Goal: Information Seeking & Learning: Learn about a topic

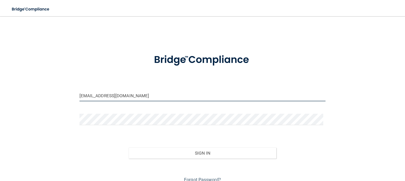
click at [150, 90] on input "[EMAIL_ADDRESS][DOMAIN_NAME]" at bounding box center [203, 95] width 247 height 11
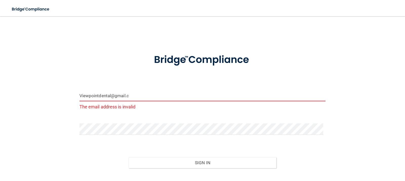
click at [132, 96] on input "Viewpointdental@gmail.c" at bounding box center [203, 95] width 247 height 11
type input "V"
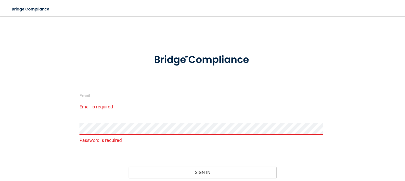
click at [124, 98] on input "email" at bounding box center [203, 95] width 247 height 11
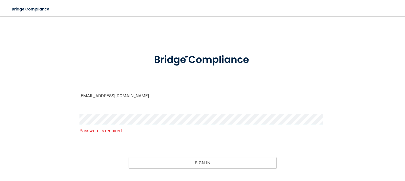
type input "[EMAIL_ADDRESS][DOMAIN_NAME]"
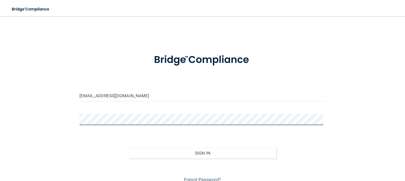
click at [129, 147] on button "Sign In" at bounding box center [203, 152] width 148 height 11
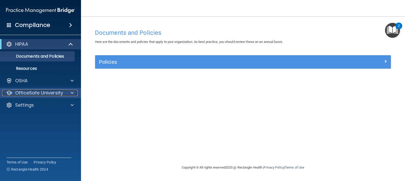
click at [39, 92] on p "OfficeSafe University" at bounding box center [39, 93] width 48 height 6
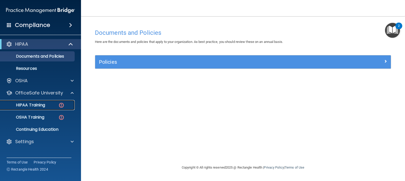
click at [38, 103] on p "HIPAA Training" at bounding box center [24, 104] width 42 height 5
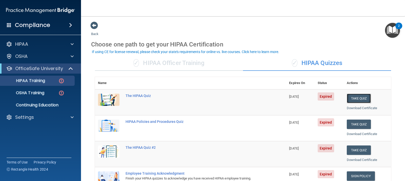
click at [351, 99] on button "Take Quiz" at bounding box center [359, 97] width 24 height 9
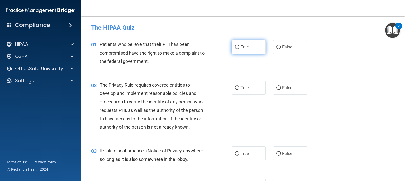
click at [235, 47] on input "True" at bounding box center [237, 47] width 5 height 4
radio input "true"
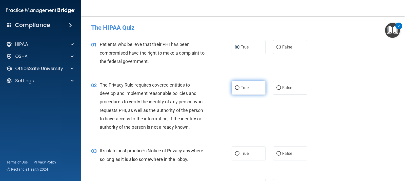
click at [236, 86] on input "True" at bounding box center [237, 88] width 5 height 4
radio input "true"
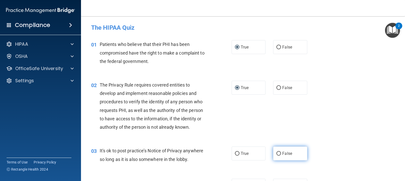
click at [277, 154] on input "False" at bounding box center [279, 154] width 5 height 4
radio input "true"
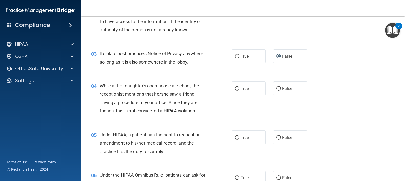
scroll to position [101, 0]
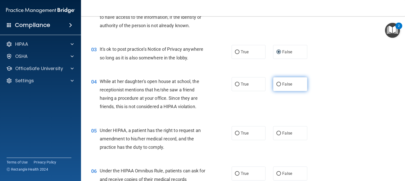
click at [277, 84] on input "False" at bounding box center [279, 84] width 5 height 4
radio input "true"
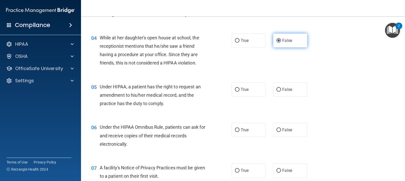
scroll to position [177, 0]
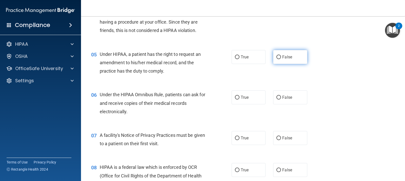
click at [277, 57] on input "False" at bounding box center [279, 57] width 5 height 4
radio input "true"
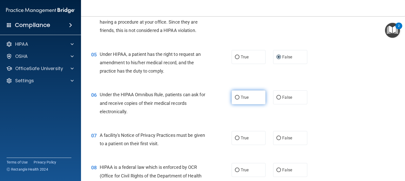
click at [237, 96] on input "True" at bounding box center [237, 98] width 5 height 4
radio input "true"
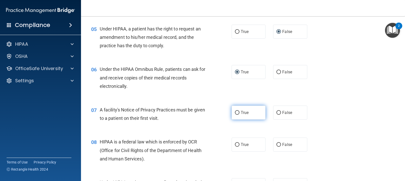
click at [236, 112] on input "True" at bounding box center [237, 113] width 5 height 4
radio input "true"
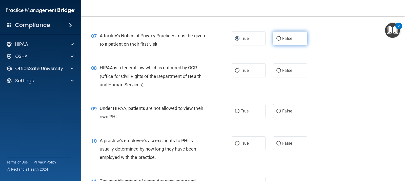
scroll to position [279, 0]
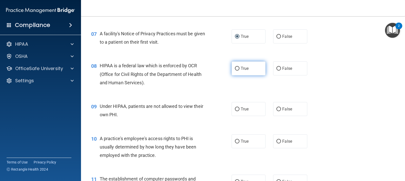
click at [236, 68] on input "True" at bounding box center [237, 69] width 5 height 4
radio input "true"
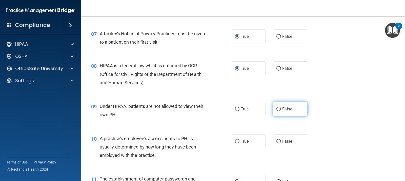
click at [277, 109] on input "False" at bounding box center [279, 109] width 5 height 4
radio input "true"
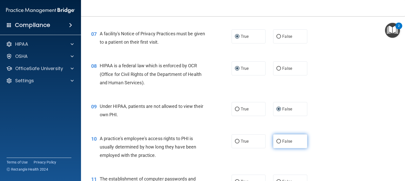
click at [277, 142] on input "False" at bounding box center [279, 141] width 5 height 4
radio input "true"
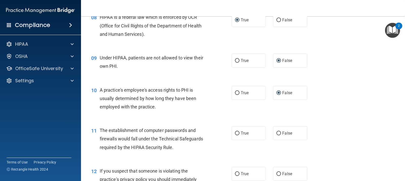
scroll to position [329, 0]
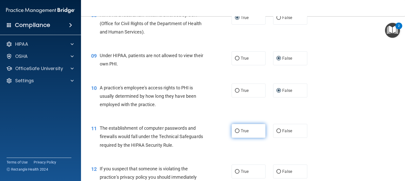
click at [235, 129] on input "True" at bounding box center [237, 131] width 5 height 4
radio input "true"
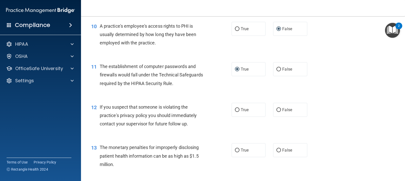
scroll to position [405, 0]
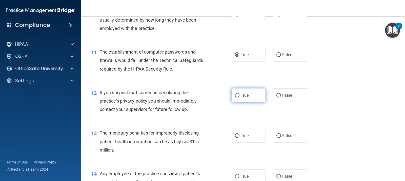
click at [236, 96] on input "True" at bounding box center [237, 95] width 5 height 4
radio input "true"
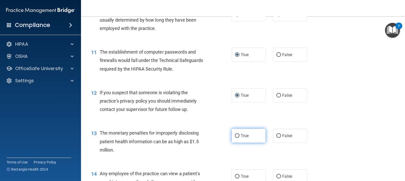
click at [235, 134] on input "True" at bounding box center [237, 136] width 5 height 4
radio input "true"
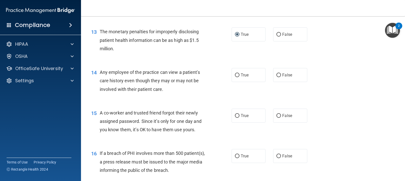
scroll to position [507, 0]
click at [277, 75] on input "False" at bounding box center [279, 75] width 5 height 4
radio input "true"
click at [277, 115] on input "False" at bounding box center [279, 115] width 5 height 4
radio input "true"
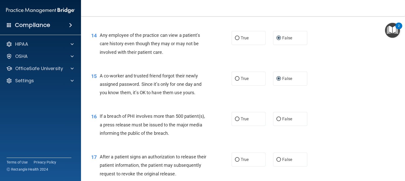
scroll to position [557, 0]
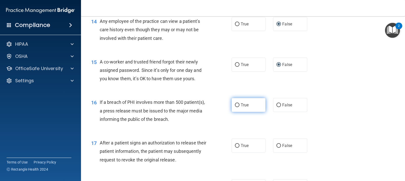
click at [235, 104] on input "True" at bounding box center [237, 105] width 5 height 4
radio input "true"
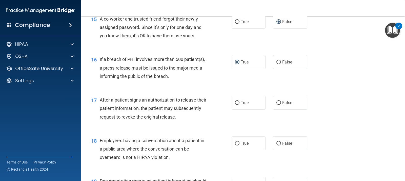
scroll to position [608, 0]
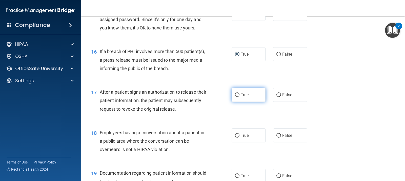
click at [237, 94] on input "True" at bounding box center [237, 95] width 5 height 4
radio input "true"
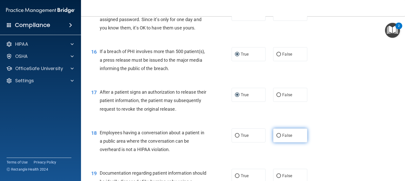
click at [277, 134] on input "False" at bounding box center [279, 136] width 5 height 4
radio input "true"
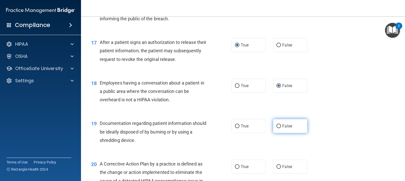
scroll to position [659, 0]
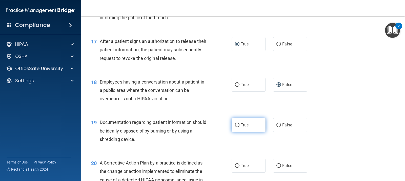
click at [236, 125] on input "True" at bounding box center [237, 125] width 5 height 4
radio input "true"
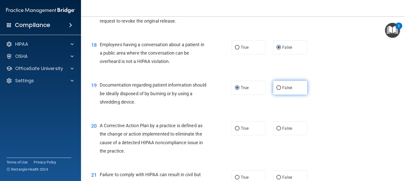
scroll to position [709, 0]
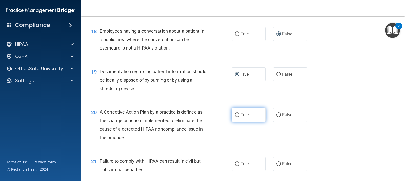
click at [235, 114] on input "True" at bounding box center [237, 115] width 5 height 4
radio input "true"
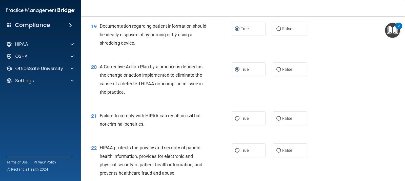
scroll to position [760, 0]
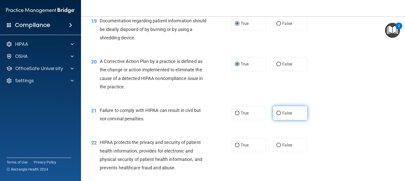
click at [277, 112] on input "False" at bounding box center [279, 113] width 5 height 4
radio input "true"
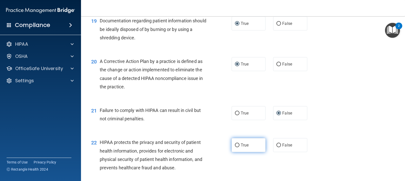
click at [236, 145] on input "True" at bounding box center [237, 145] width 5 height 4
radio input "true"
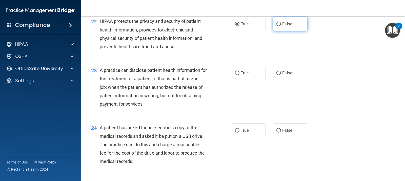
scroll to position [887, 0]
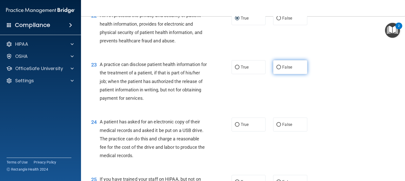
click at [277, 67] on input "False" at bounding box center [279, 67] width 5 height 4
radio input "true"
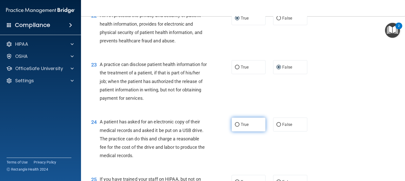
click at [235, 123] on input "True" at bounding box center [237, 125] width 5 height 4
radio input "true"
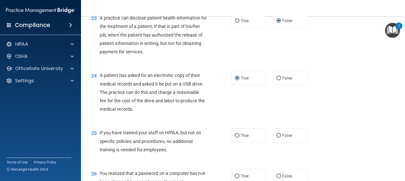
scroll to position [937, 0]
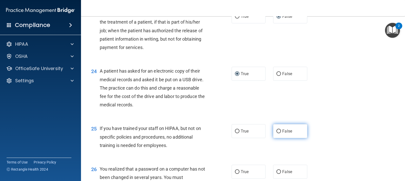
click at [277, 130] on input "False" at bounding box center [279, 131] width 5 height 4
radio input "true"
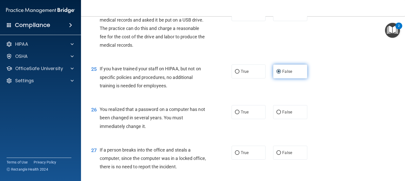
scroll to position [1013, 0]
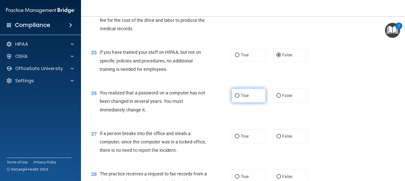
click at [235, 95] on input "True" at bounding box center [237, 96] width 5 height 4
radio input "true"
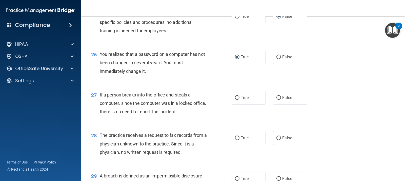
scroll to position [1064, 0]
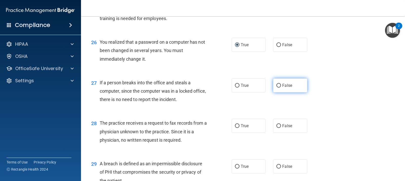
click at [277, 85] on input "False" at bounding box center [279, 86] width 5 height 4
radio input "true"
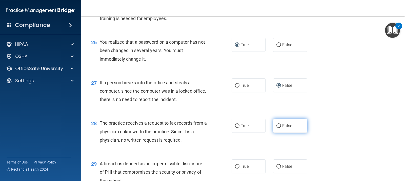
click at [277, 125] on input "False" at bounding box center [279, 126] width 5 height 4
radio input "true"
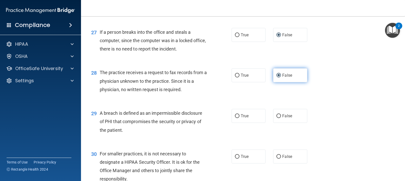
scroll to position [1115, 0]
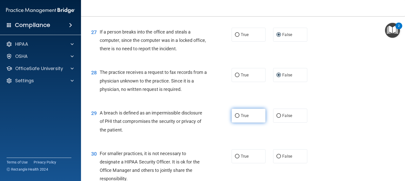
click at [235, 115] on input "True" at bounding box center [237, 116] width 5 height 4
radio input "true"
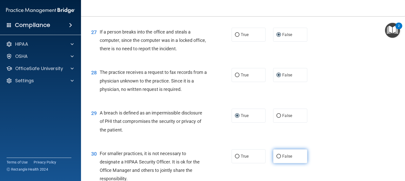
click at [277, 155] on input "False" at bounding box center [279, 156] width 5 height 4
radio input "true"
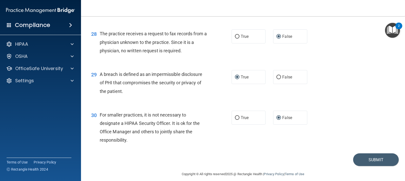
scroll to position [1159, 0]
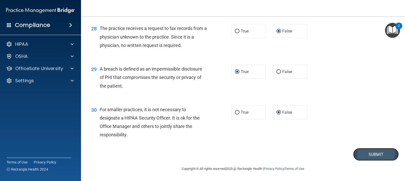
click at [359, 155] on button "Submit" at bounding box center [376, 154] width 46 height 13
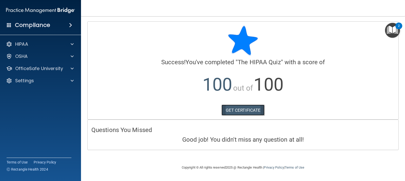
click at [243, 107] on link "GET CERTIFICATE" at bounding box center [243, 109] width 43 height 11
click at [62, 68] on p "OfficeSafe University" at bounding box center [39, 68] width 48 height 6
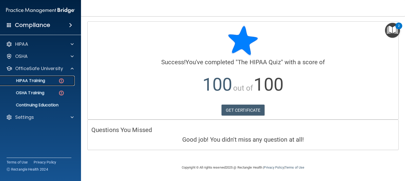
click at [47, 80] on div "HIPAA Training" at bounding box center [37, 80] width 69 height 5
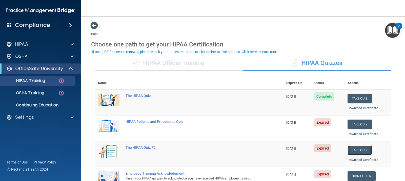
click at [355, 150] on button "Take Quiz" at bounding box center [360, 149] width 24 height 9
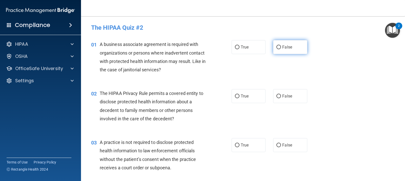
click at [277, 46] on input "False" at bounding box center [279, 47] width 5 height 4
radio input "true"
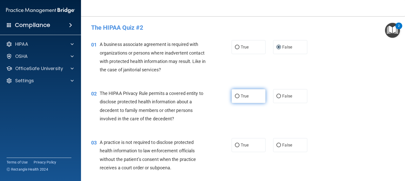
click at [235, 96] on input "True" at bounding box center [237, 96] width 5 height 4
radio input "true"
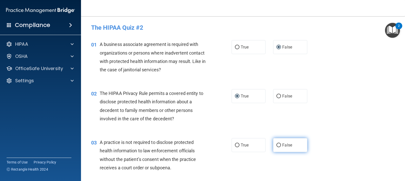
click at [277, 144] on input "False" at bounding box center [279, 145] width 5 height 4
radio input "true"
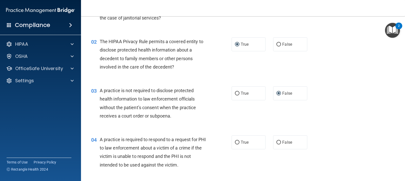
scroll to position [76, 0]
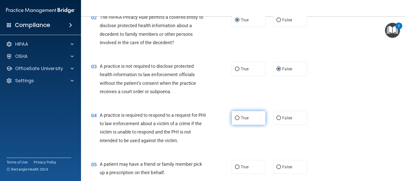
click at [235, 118] on input "True" at bounding box center [237, 118] width 5 height 4
radio input "true"
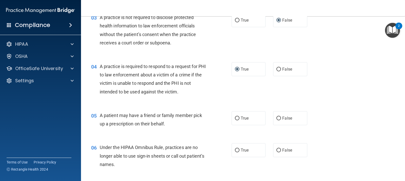
scroll to position [127, 0]
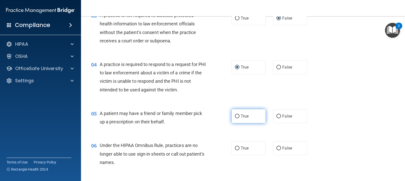
click at [236, 115] on input "True" at bounding box center [237, 116] width 5 height 4
radio input "true"
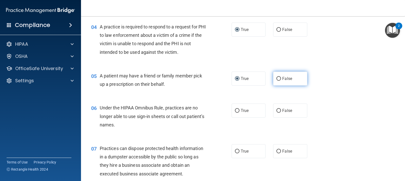
scroll to position [177, 0]
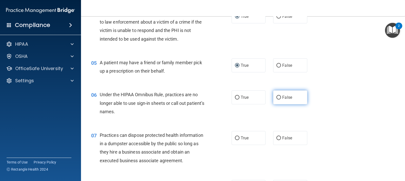
click at [277, 97] on input "False" at bounding box center [279, 98] width 5 height 4
radio input "true"
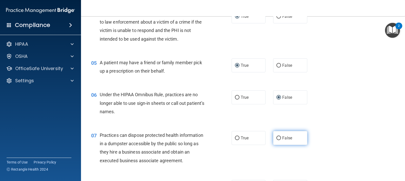
click at [277, 136] on input "False" at bounding box center [279, 138] width 5 height 4
radio input "true"
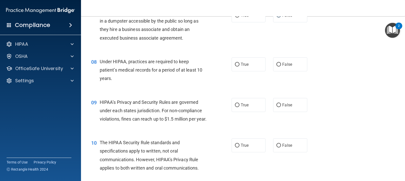
scroll to position [304, 0]
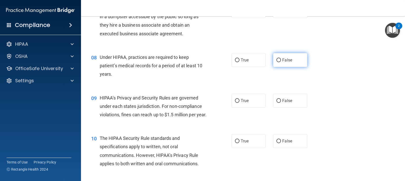
click at [277, 60] on input "False" at bounding box center [279, 60] width 5 height 4
radio input "true"
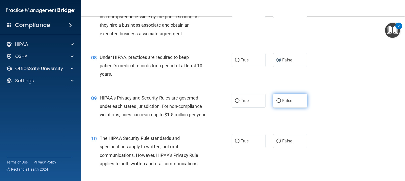
click at [278, 100] on input "False" at bounding box center [279, 101] width 5 height 4
radio input "true"
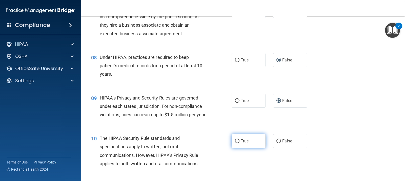
click at [236, 143] on input "True" at bounding box center [237, 141] width 5 height 4
radio input "true"
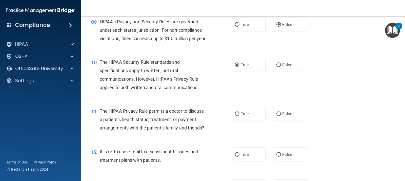
scroll to position [405, 0]
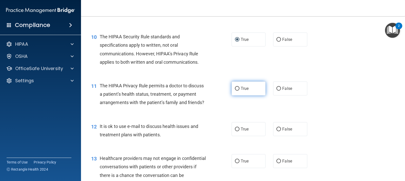
click at [236, 90] on input "True" at bounding box center [237, 89] width 5 height 4
radio input "true"
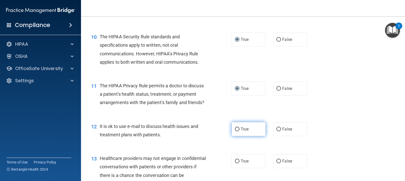
click at [236, 131] on input "True" at bounding box center [237, 129] width 5 height 4
radio input "true"
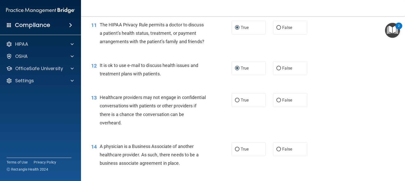
scroll to position [481, 0]
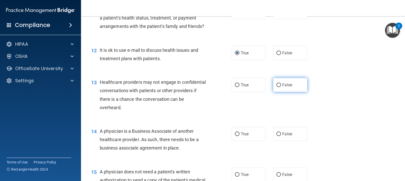
click at [277, 87] on input "False" at bounding box center [279, 85] width 5 height 4
radio input "true"
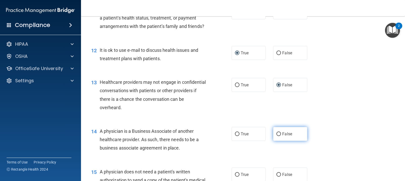
click at [277, 136] on input "False" at bounding box center [279, 134] width 5 height 4
radio input "true"
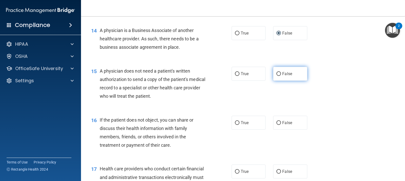
scroll to position [583, 0]
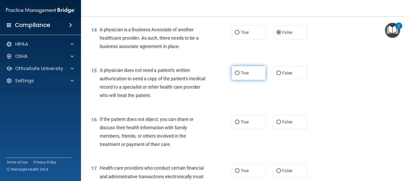
click at [235, 75] on input "True" at bounding box center [237, 73] width 5 height 4
radio input "true"
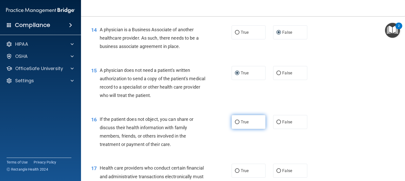
click at [236, 124] on input "True" at bounding box center [237, 122] width 5 height 4
radio input "true"
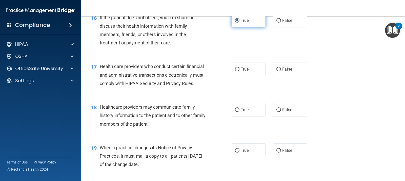
scroll to position [709, 0]
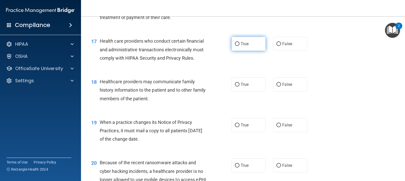
click at [236, 46] on input "True" at bounding box center [237, 44] width 5 height 4
radio input "true"
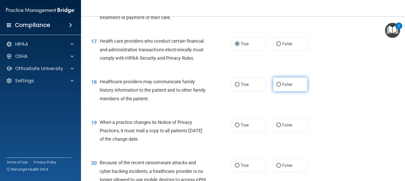
click at [277, 86] on input "False" at bounding box center [279, 85] width 5 height 4
radio input "true"
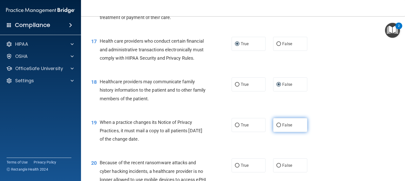
click at [277, 127] on input "False" at bounding box center [279, 125] width 5 height 4
radio input "true"
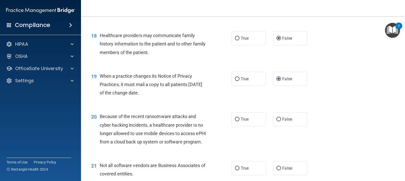
scroll to position [785, 0]
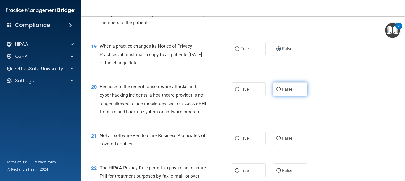
click at [277, 91] on input "False" at bounding box center [279, 89] width 5 height 4
radio input "true"
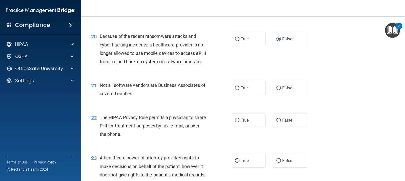
scroll to position [836, 0]
click at [236, 89] on input "True" at bounding box center [237, 88] width 5 height 4
radio input "true"
click at [235, 122] on input "True" at bounding box center [237, 120] width 5 height 4
radio input "true"
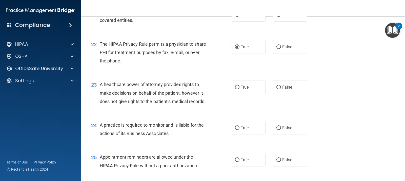
scroll to position [912, 0]
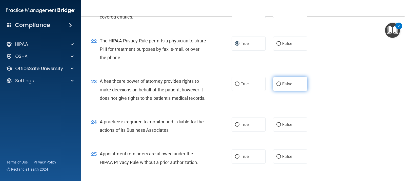
click at [277, 86] on input "False" at bounding box center [279, 84] width 5 height 4
radio input "true"
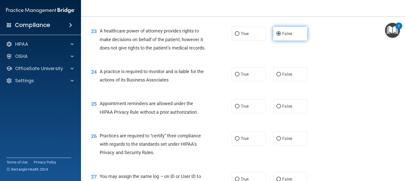
scroll to position [963, 0]
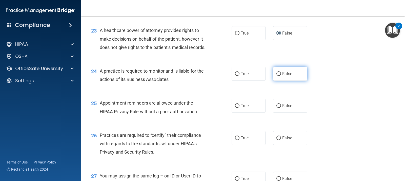
click at [277, 76] on input "False" at bounding box center [279, 74] width 5 height 4
radio input "true"
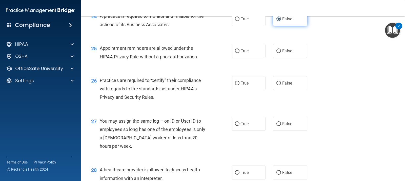
scroll to position [1039, 0]
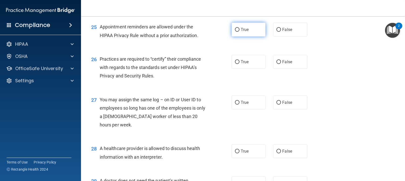
click at [236, 32] on input "True" at bounding box center [237, 30] width 5 height 4
radio input "true"
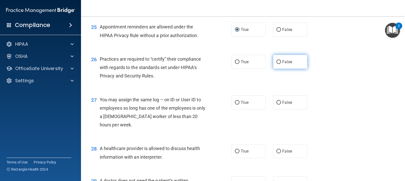
click at [277, 64] on input "False" at bounding box center [279, 62] width 5 height 4
radio input "true"
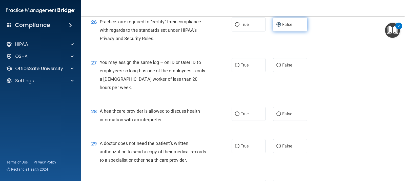
scroll to position [1089, 0]
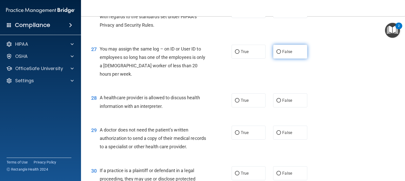
click at [277, 54] on input "False" at bounding box center [279, 52] width 5 height 4
radio input "true"
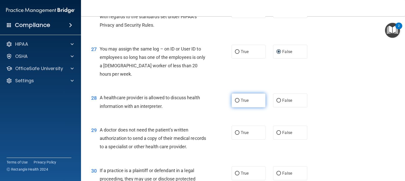
click at [237, 102] on input "True" at bounding box center [237, 101] width 5 height 4
radio input "true"
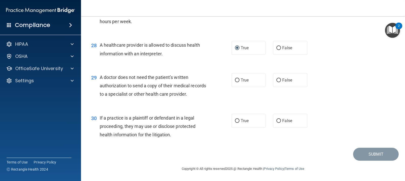
scroll to position [1165, 0]
click at [235, 82] on input "True" at bounding box center [237, 80] width 5 height 4
radio input "true"
click at [235, 122] on input "True" at bounding box center [237, 121] width 5 height 4
radio input "true"
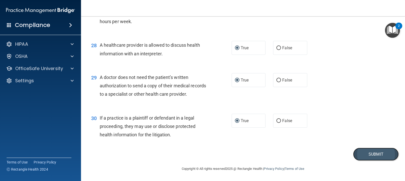
click at [359, 154] on button "Submit" at bounding box center [376, 153] width 46 height 13
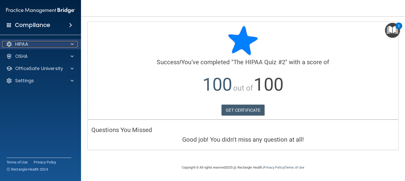
click at [67, 43] on div at bounding box center [71, 44] width 13 height 6
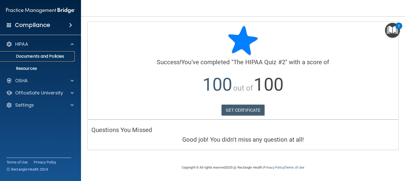
click at [62, 55] on p "Documents and Policies" at bounding box center [37, 56] width 69 height 5
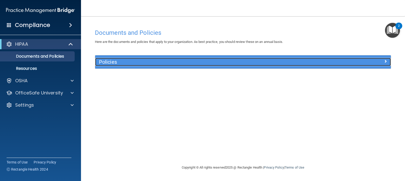
click at [386, 60] on span at bounding box center [385, 61] width 3 height 6
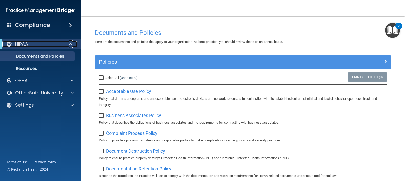
click at [71, 44] on span at bounding box center [71, 44] width 4 height 6
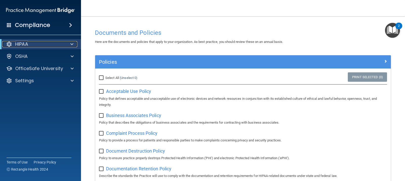
click at [44, 45] on div "HIPAA" at bounding box center [33, 44] width 63 height 6
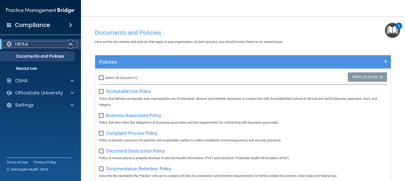
click at [70, 43] on span at bounding box center [71, 44] width 4 height 6
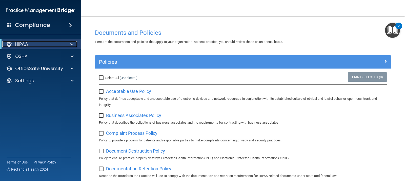
click at [26, 44] on p "HIPAA" at bounding box center [21, 44] width 13 height 6
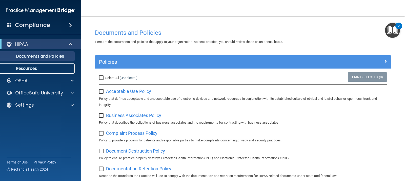
click at [27, 66] on p "Resources" at bounding box center [37, 68] width 69 height 5
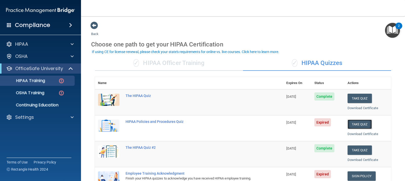
click at [355, 124] on button "Take Quiz" at bounding box center [360, 123] width 24 height 9
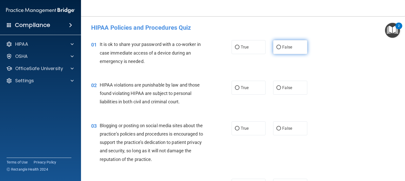
click at [277, 47] on input "False" at bounding box center [279, 47] width 5 height 4
radio input "true"
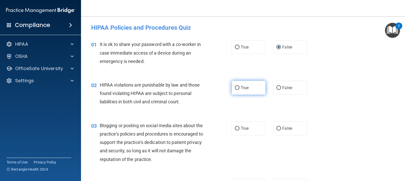
click at [236, 87] on input "True" at bounding box center [237, 88] width 5 height 4
radio input "true"
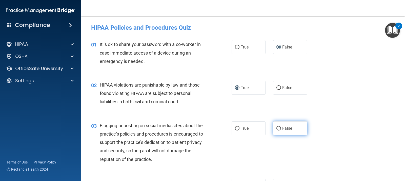
click at [277, 127] on input "False" at bounding box center [279, 128] width 5 height 4
radio input "true"
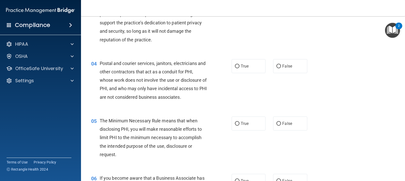
scroll to position [127, 0]
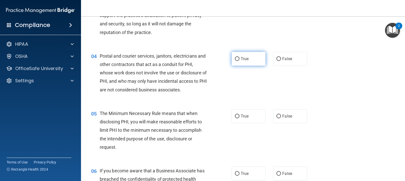
click at [235, 58] on input "True" at bounding box center [237, 59] width 5 height 4
radio input "true"
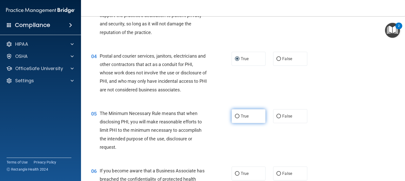
drag, startPoint x: 234, startPoint y: 115, endPoint x: 245, endPoint y: 114, distance: 10.9
click at [235, 115] on input "True" at bounding box center [237, 116] width 5 height 4
radio input "true"
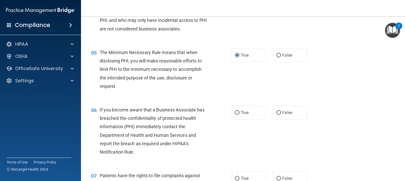
scroll to position [203, 0]
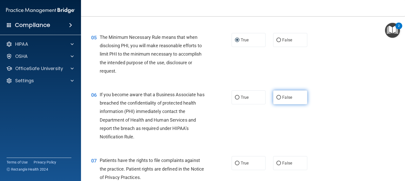
click at [277, 97] on input "False" at bounding box center [279, 98] width 5 height 4
radio input "true"
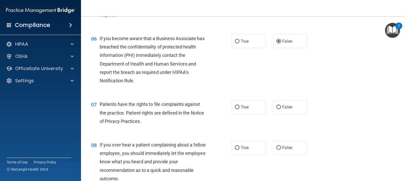
scroll to position [279, 0]
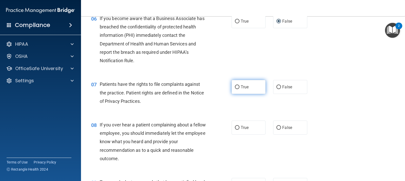
click at [236, 87] on input "True" at bounding box center [237, 87] width 5 height 4
radio input "true"
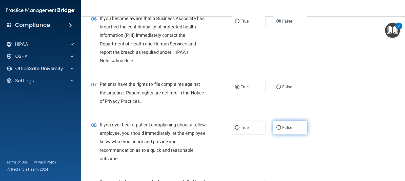
click at [278, 127] on input "False" at bounding box center [279, 128] width 5 height 4
radio input "true"
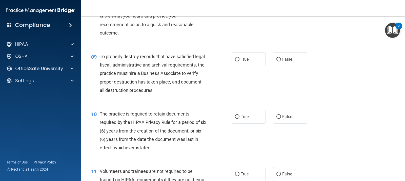
scroll to position [405, 0]
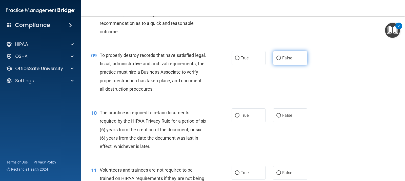
click at [277, 56] on input "False" at bounding box center [279, 58] width 5 height 4
radio input "true"
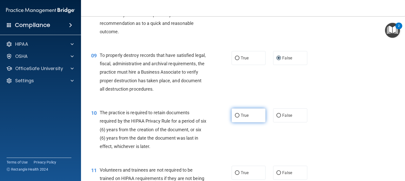
click at [235, 114] on input "True" at bounding box center [237, 115] width 5 height 4
radio input "true"
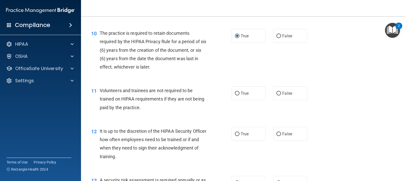
scroll to position [507, 0]
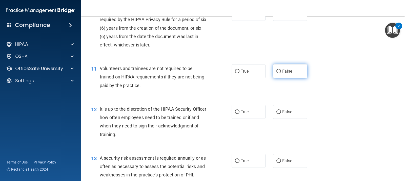
click at [277, 71] on input "False" at bounding box center [279, 71] width 5 height 4
radio input "true"
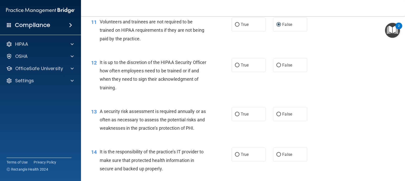
scroll to position [557, 0]
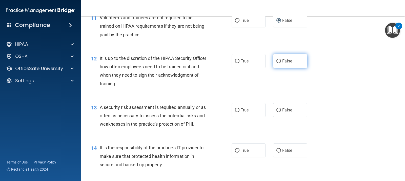
click at [277, 61] on input "False" at bounding box center [279, 61] width 5 height 4
radio input "true"
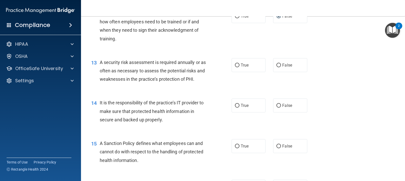
scroll to position [608, 0]
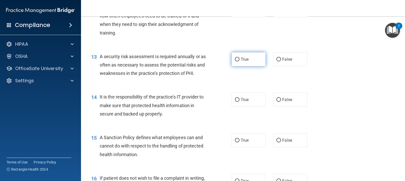
click at [235, 59] on input "True" at bounding box center [237, 60] width 5 height 4
radio input "true"
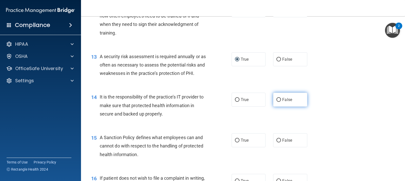
click at [277, 100] on input "False" at bounding box center [279, 100] width 5 height 4
radio input "true"
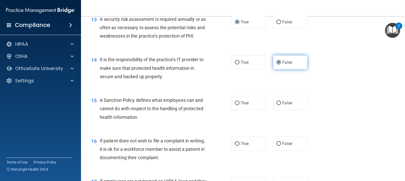
scroll to position [659, 0]
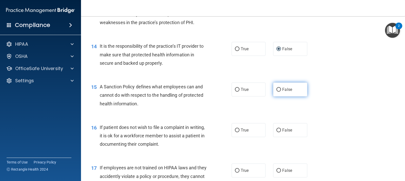
click at [277, 88] on input "False" at bounding box center [279, 90] width 5 height 4
radio input "true"
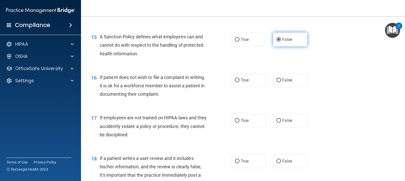
scroll to position [709, 0]
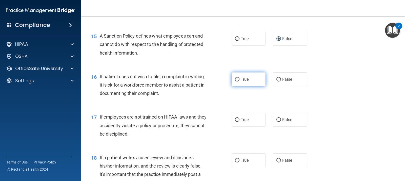
click at [235, 80] on input "True" at bounding box center [237, 80] width 5 height 4
radio input "true"
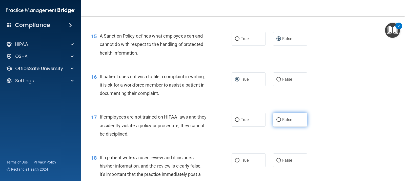
click at [277, 118] on input "False" at bounding box center [279, 120] width 5 height 4
radio input "true"
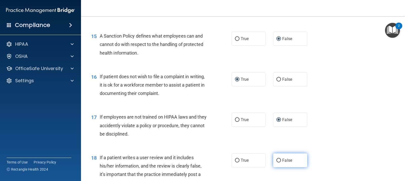
click at [277, 160] on input "False" at bounding box center [279, 160] width 5 height 4
radio input "true"
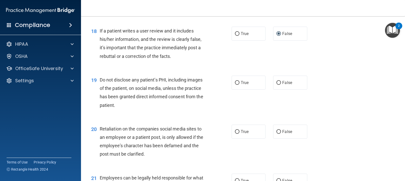
scroll to position [836, 0]
click at [235, 81] on input "True" at bounding box center [237, 83] width 5 height 4
radio input "true"
click at [277, 130] on input "False" at bounding box center [279, 131] width 5 height 4
radio input "true"
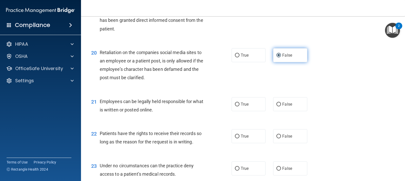
scroll to position [937, 0]
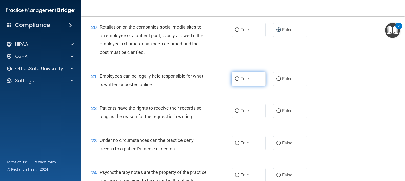
click at [236, 79] on input "True" at bounding box center [237, 79] width 5 height 4
radio input "true"
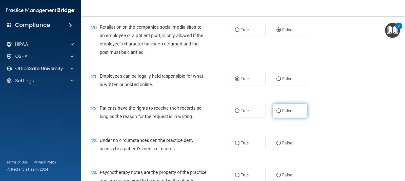
click at [277, 110] on input "False" at bounding box center [279, 111] width 5 height 4
radio input "true"
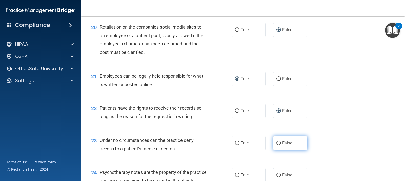
click at [277, 143] on input "False" at bounding box center [279, 143] width 5 height 4
radio input "true"
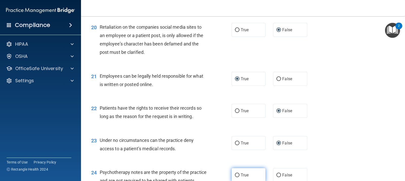
click at [235, 174] on input "True" at bounding box center [237, 175] width 5 height 4
radio input "true"
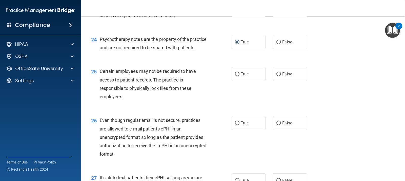
scroll to position [1089, 0]
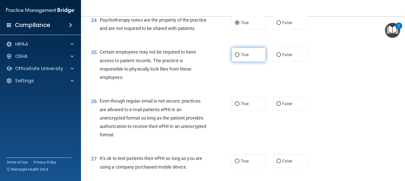
click at [235, 57] on input "True" at bounding box center [237, 55] width 5 height 4
radio input "true"
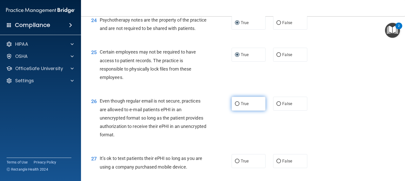
click at [235, 106] on input "True" at bounding box center [237, 104] width 5 height 4
radio input "true"
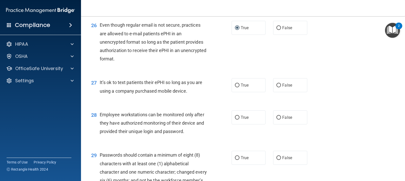
scroll to position [1165, 0]
click at [277, 87] on input "False" at bounding box center [279, 85] width 5 height 4
radio input "true"
click at [277, 119] on input "False" at bounding box center [279, 117] width 5 height 4
radio input "true"
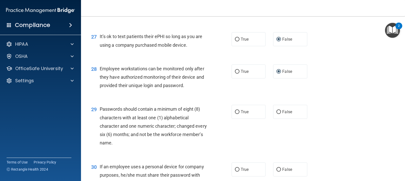
scroll to position [1216, 0]
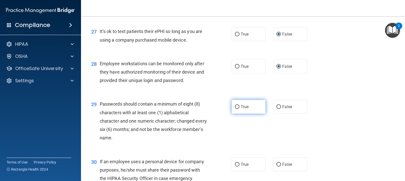
click at [235, 109] on input "True" at bounding box center [237, 107] width 5 height 4
radio input "true"
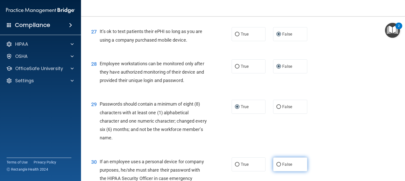
click at [277, 166] on input "False" at bounding box center [279, 164] width 5 height 4
radio input "true"
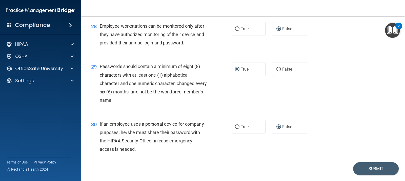
scroll to position [1276, 0]
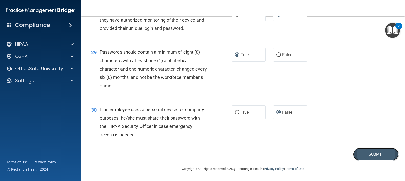
click at [358, 154] on button "Submit" at bounding box center [376, 153] width 46 height 13
